Goal: Task Accomplishment & Management: Use online tool/utility

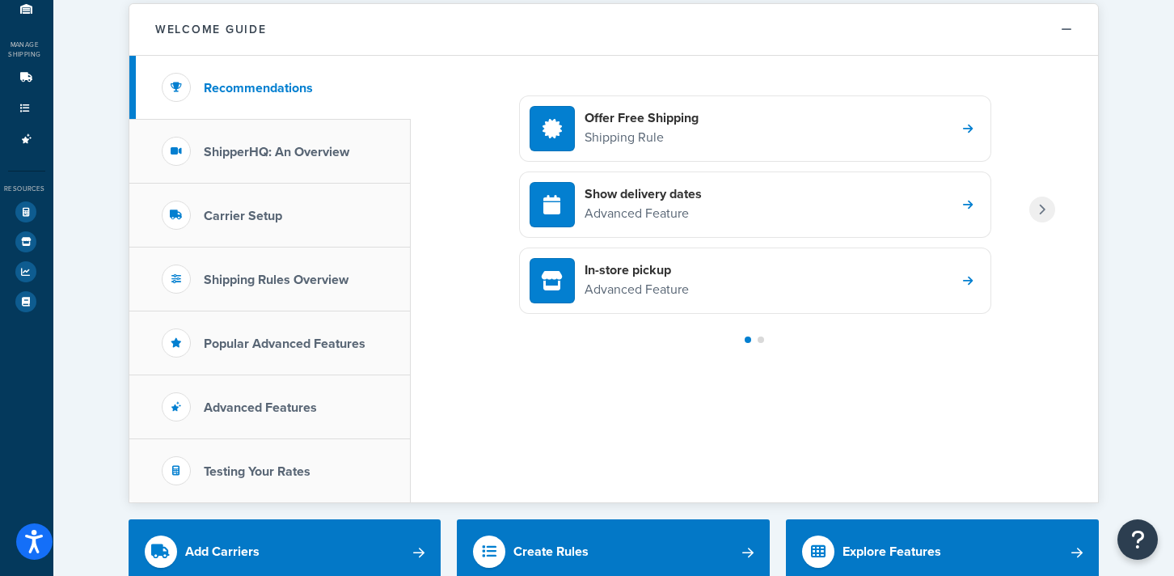
scroll to position [163, 0]
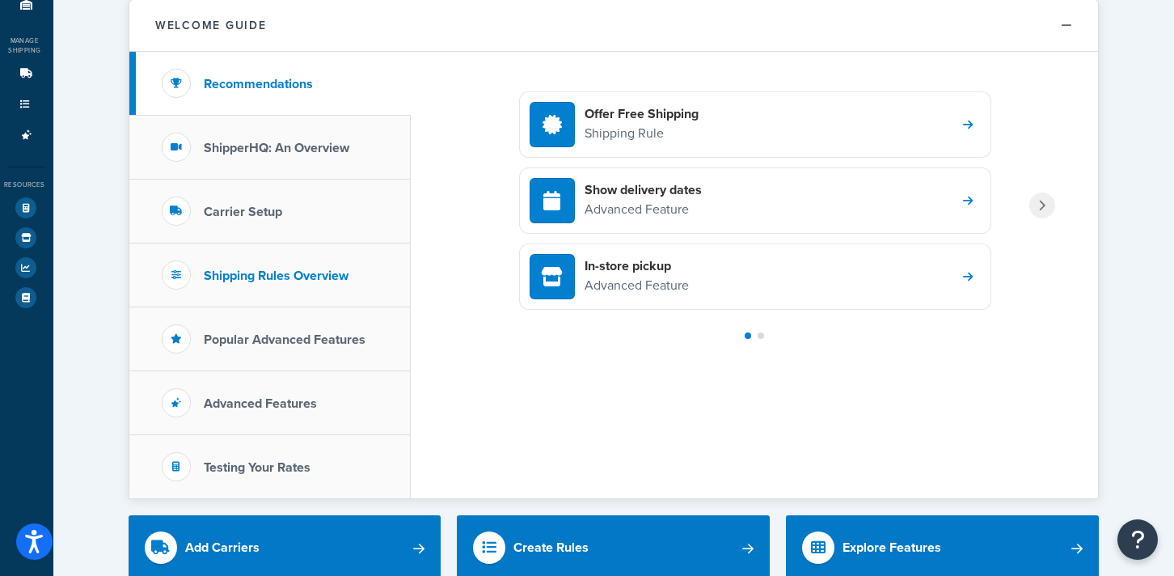
click at [301, 282] on h3 "Shipping Rules Overview" at bounding box center [276, 275] width 145 height 15
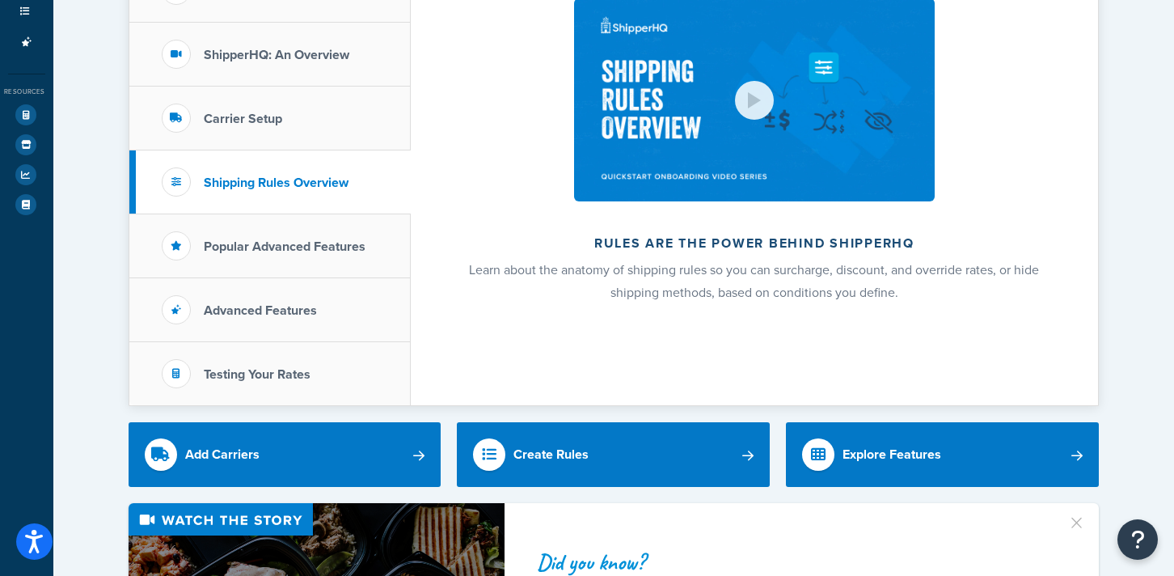
scroll to position [280, 0]
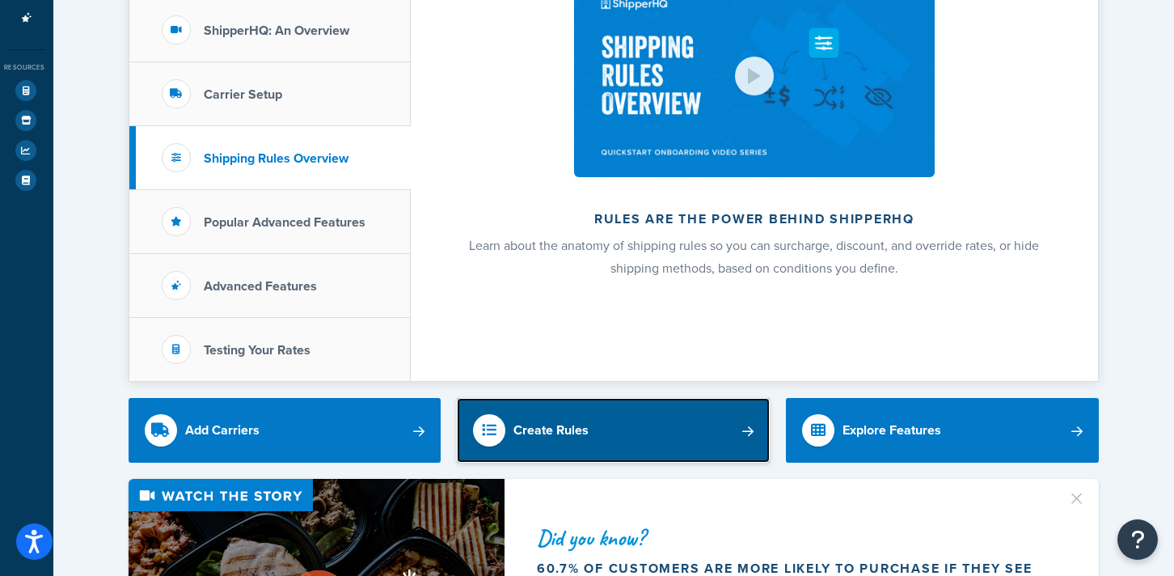
click at [544, 428] on div "Create Rules" at bounding box center [551, 430] width 75 height 23
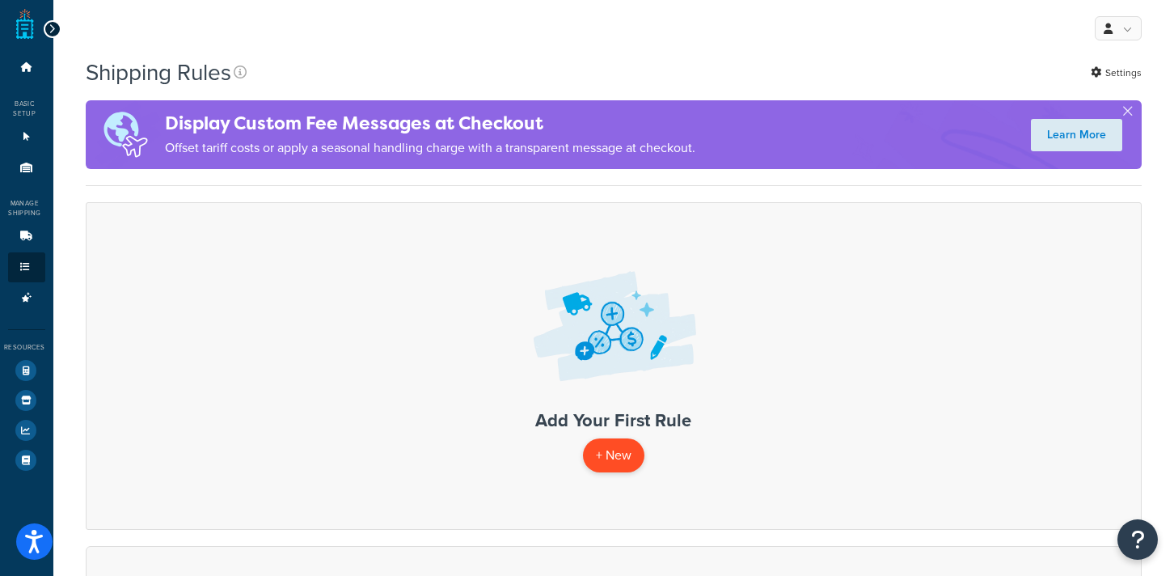
click at [613, 454] on p "+ New" at bounding box center [613, 454] width 61 height 33
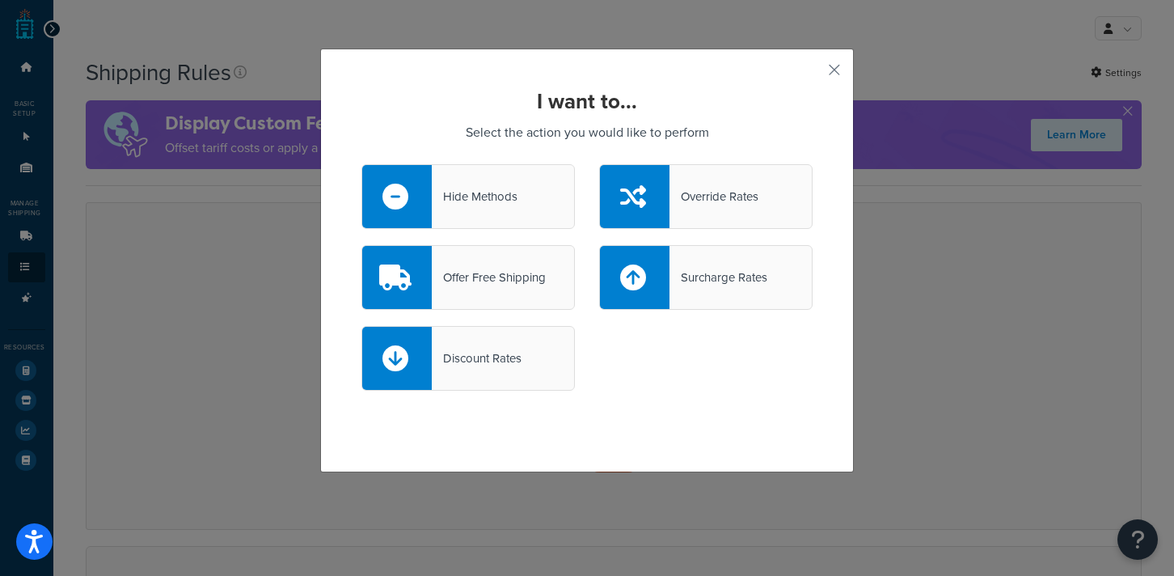
click at [842, 75] on div "I want to... Select the action you would like to perform Hide Methods Override …" at bounding box center [587, 261] width 534 height 424
click at [813, 74] on button "button" at bounding box center [811, 76] width 4 height 4
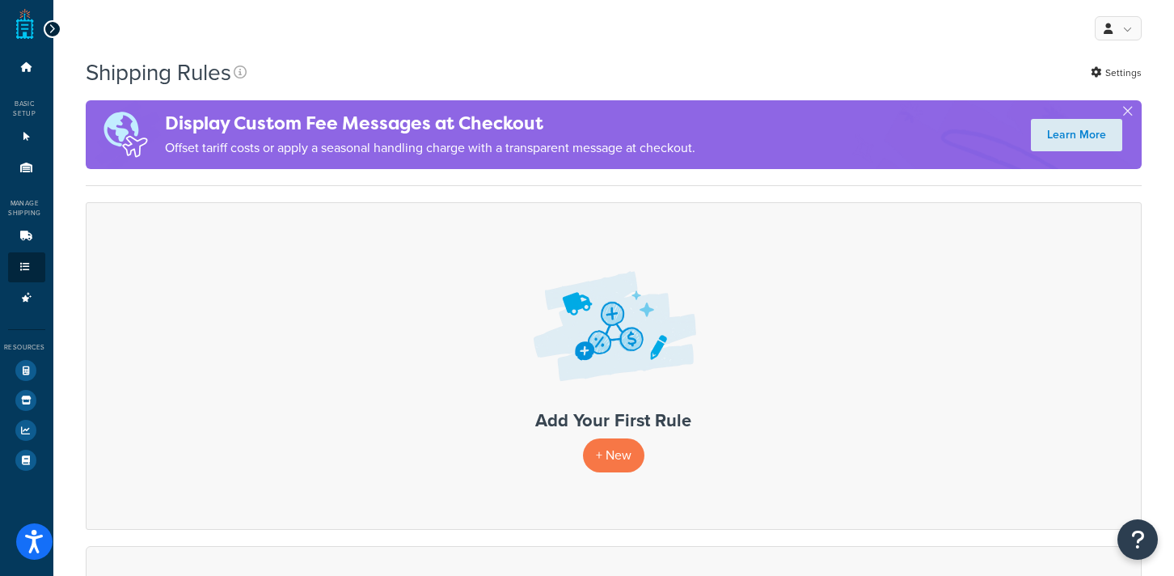
click at [49, 37] on div at bounding box center [53, 29] width 18 height 18
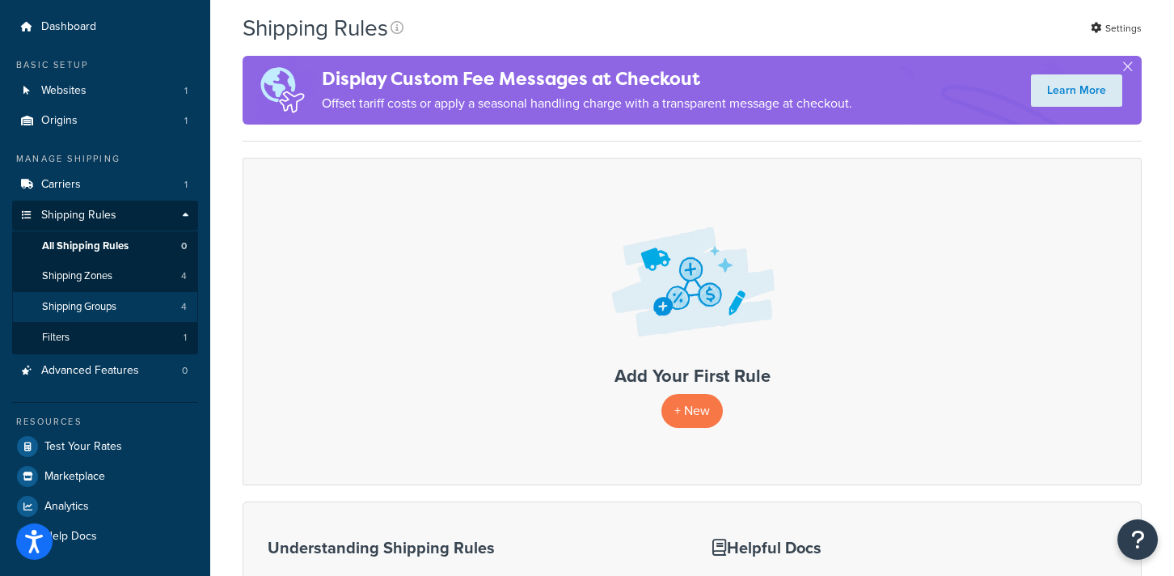
scroll to position [49, 0]
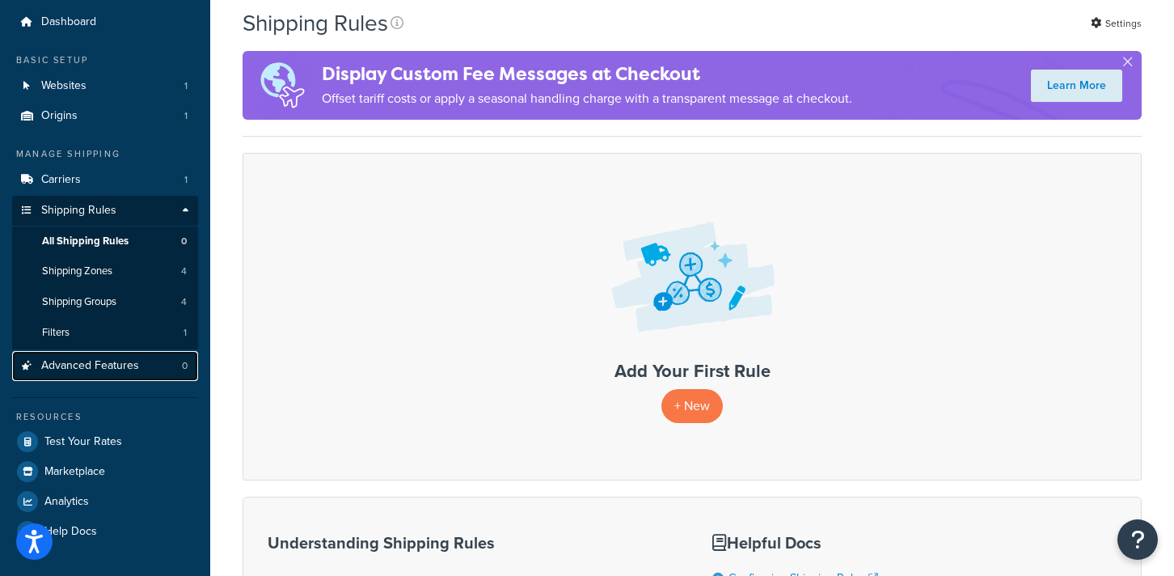
click at [103, 364] on span "Advanced Features" at bounding box center [90, 366] width 98 height 14
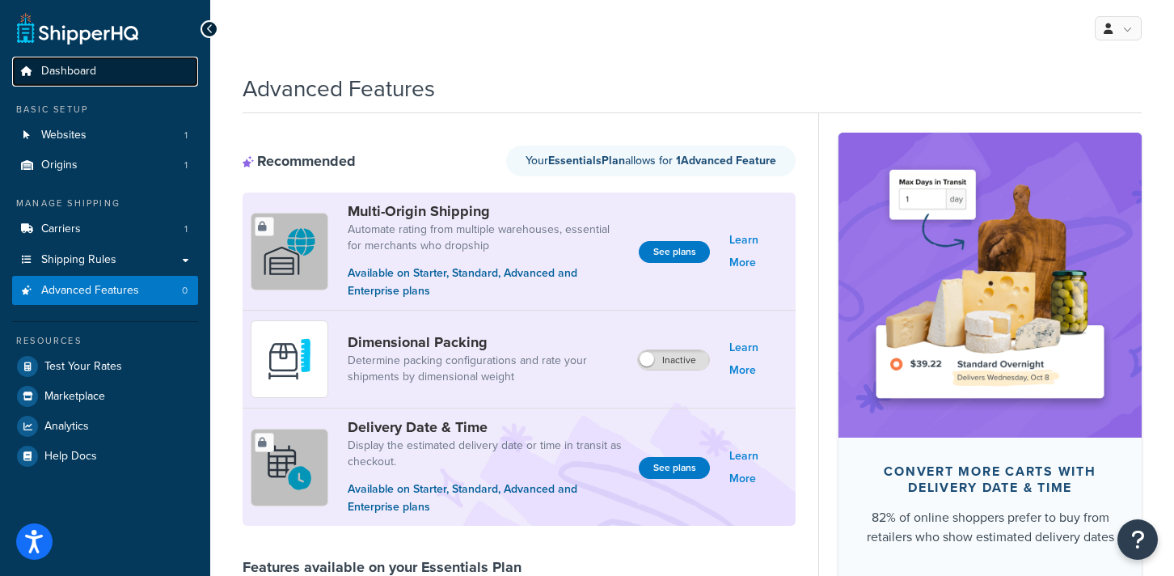
click at [80, 69] on span "Dashboard" at bounding box center [68, 72] width 55 height 14
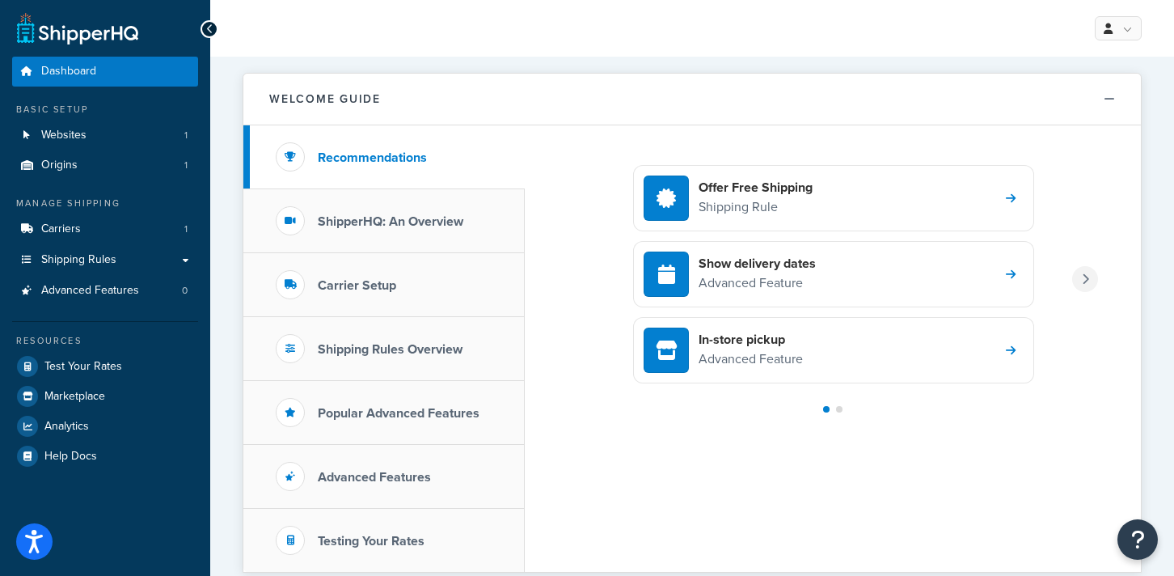
click at [1093, 283] on div at bounding box center [1085, 279] width 26 height 26
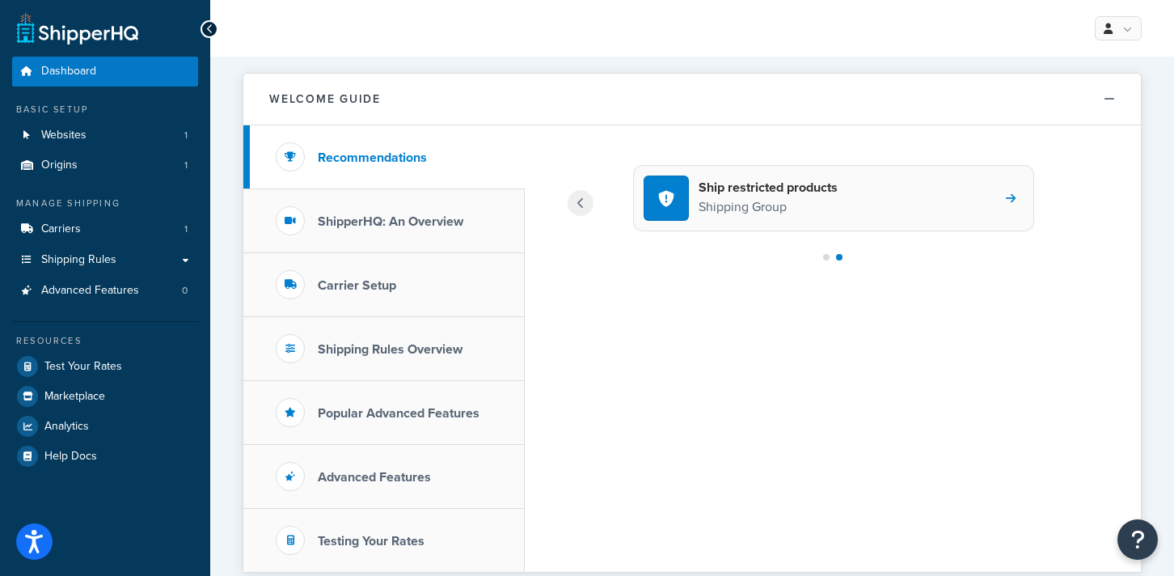
click at [876, 200] on div "Ship restricted products Shipping Group" at bounding box center [833, 198] width 401 height 66
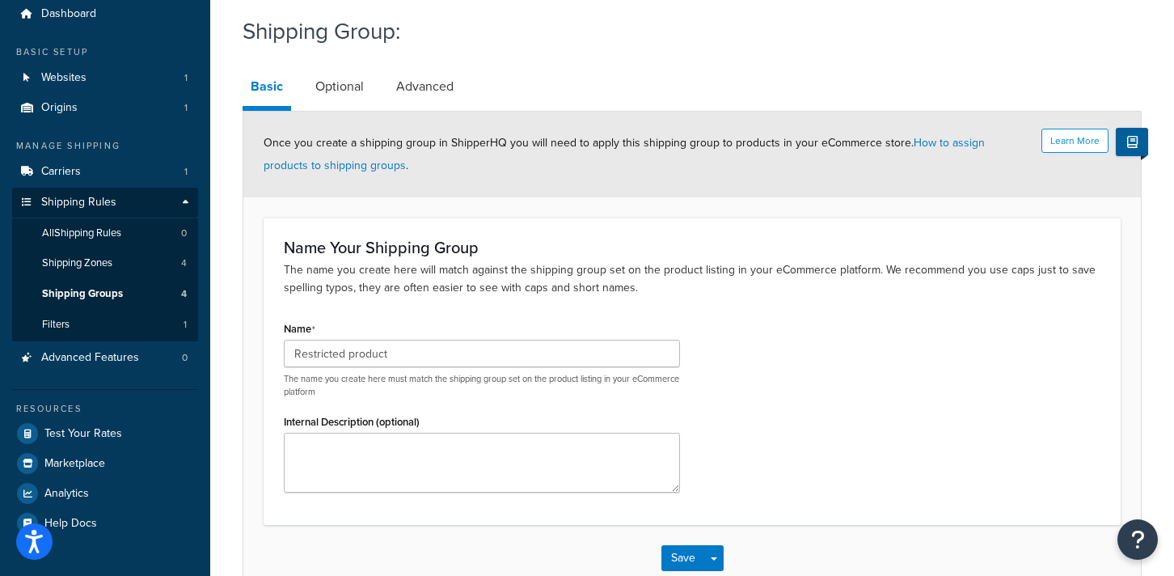
scroll to position [58, 0]
click at [79, 200] on span "Shipping Rules" at bounding box center [78, 202] width 75 height 14
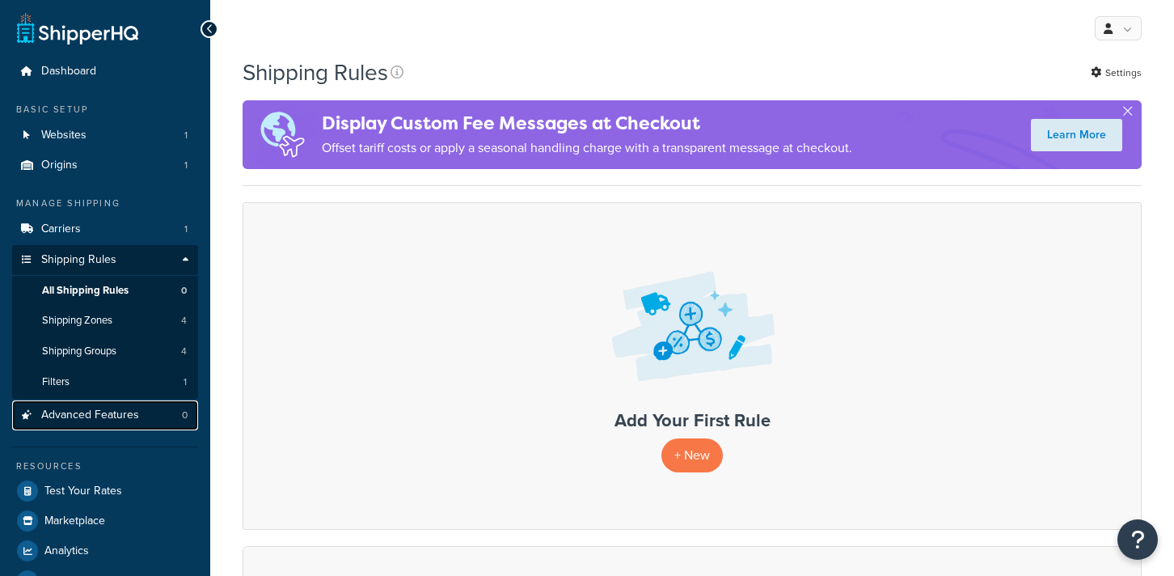
click at [53, 418] on span "Advanced Features" at bounding box center [90, 415] width 98 height 14
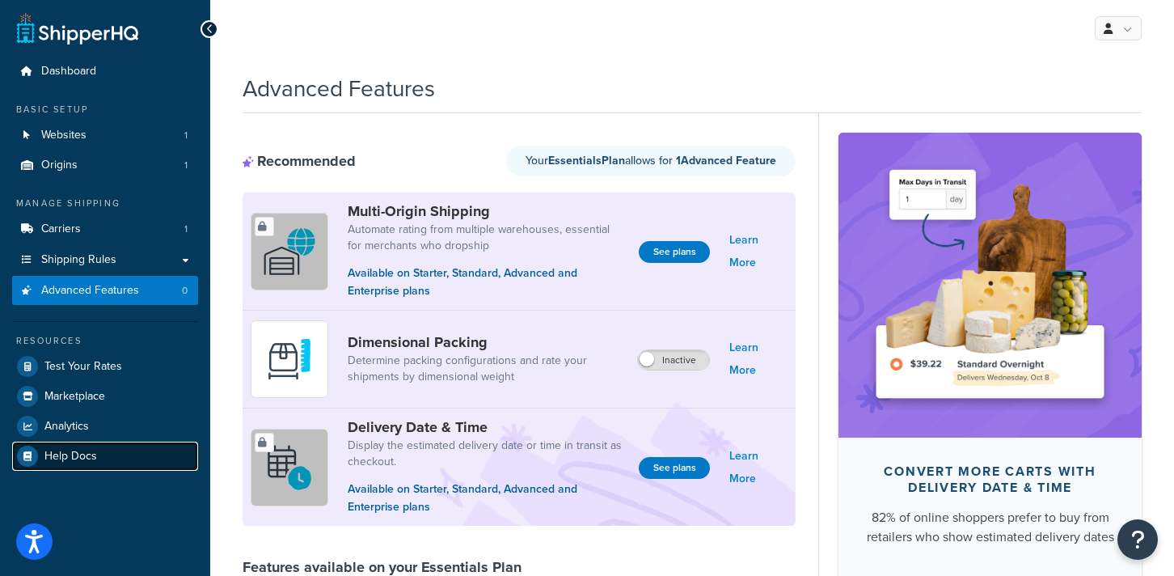
click at [50, 452] on span "Help Docs" at bounding box center [70, 457] width 53 height 14
